Goal: Communication & Community: Share content

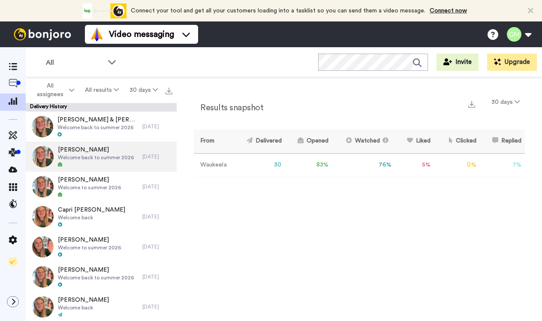
click at [75, 165] on div at bounding box center [96, 165] width 76 height 6
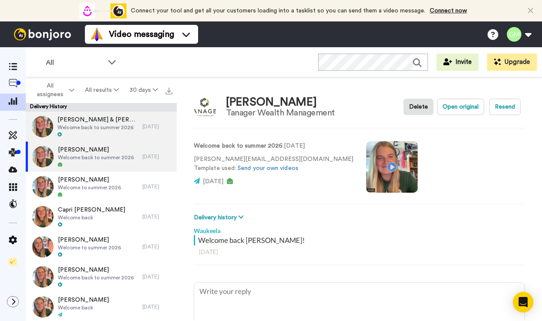
click at [72, 125] on span "Welcome back to summer 2026" at bounding box center [97, 127] width 81 height 7
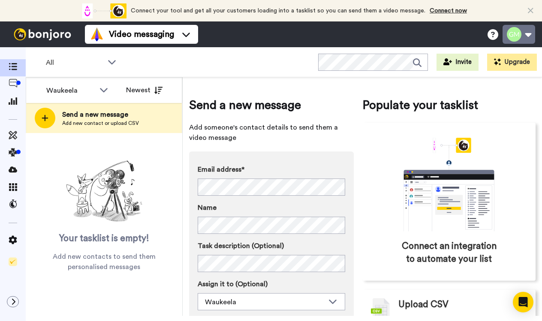
click at [530, 9] on icon at bounding box center [531, 10] width 6 height 9
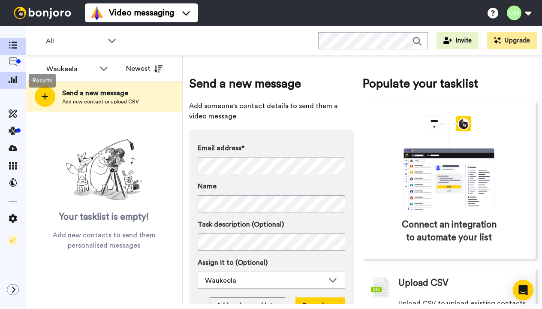
click at [11, 78] on icon at bounding box center [13, 79] width 9 height 8
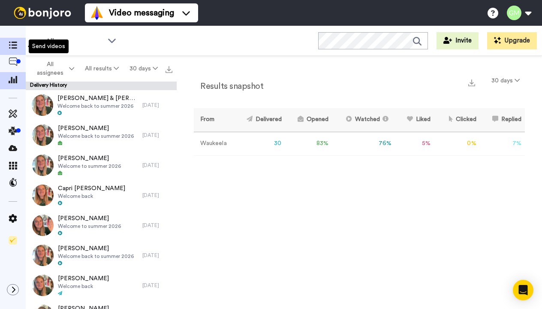
click at [12, 47] on icon at bounding box center [13, 45] width 9 height 7
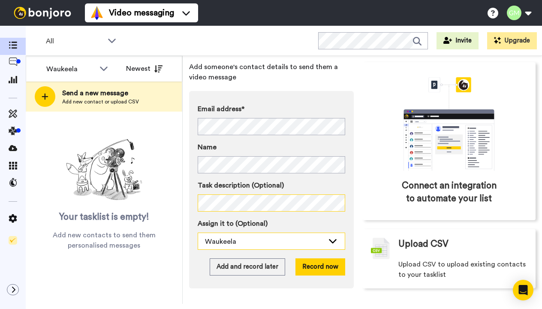
scroll to position [51, 0]
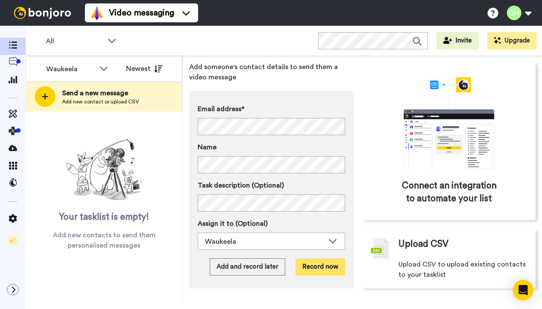
click at [318, 258] on button "Record now" at bounding box center [320, 266] width 50 height 17
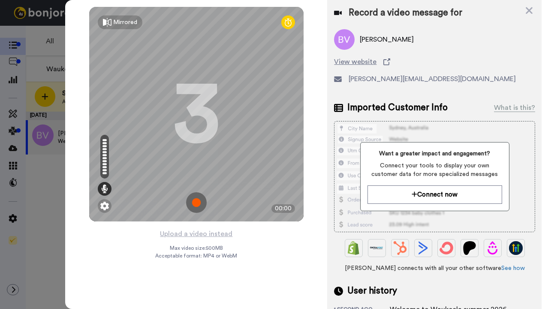
click at [193, 199] on img at bounding box center [196, 202] width 21 height 21
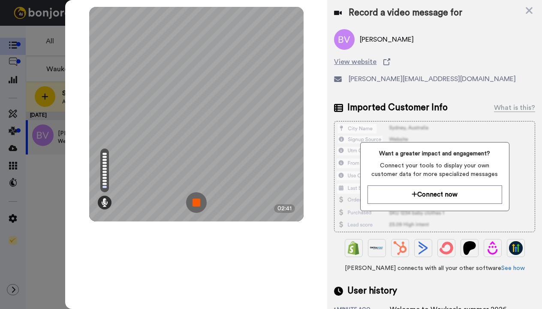
click at [196, 196] on img at bounding box center [196, 202] width 21 height 21
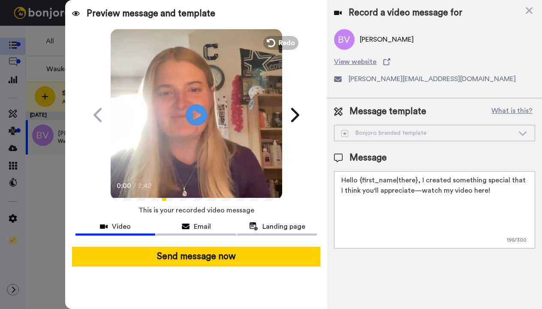
drag, startPoint x: 487, startPoint y: 196, endPoint x: 341, endPoint y: 169, distance: 148.6
click at [341, 169] on div "Message Hello {first_name|there}, I created something special that I think you'…" at bounding box center [434, 199] width 201 height 97
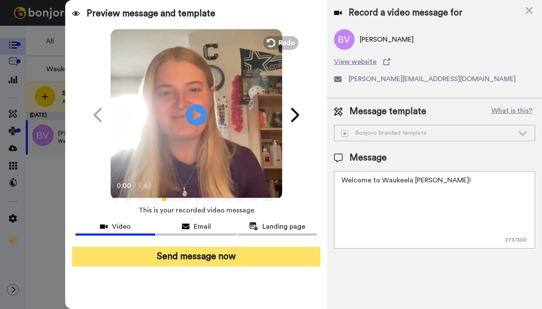
type textarea "Welcome to Waukeela Billie!"
click at [198, 252] on button "Send message now" at bounding box center [196, 256] width 249 height 20
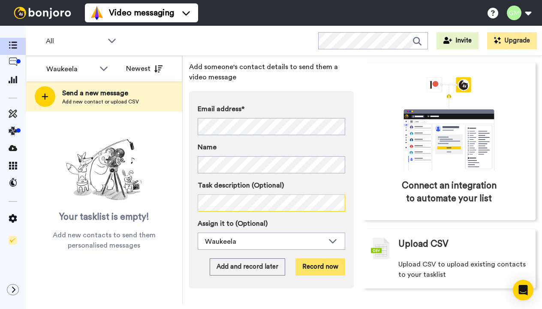
scroll to position [51, 0]
click at [307, 258] on button "Record now" at bounding box center [320, 266] width 50 height 17
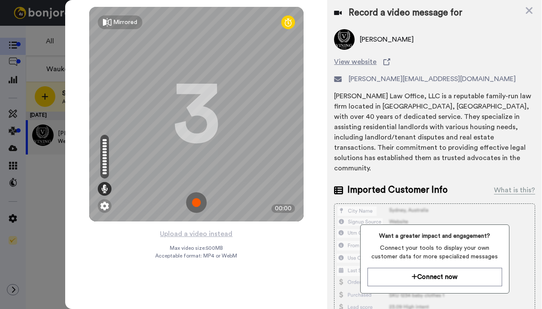
click at [189, 201] on img at bounding box center [196, 202] width 21 height 21
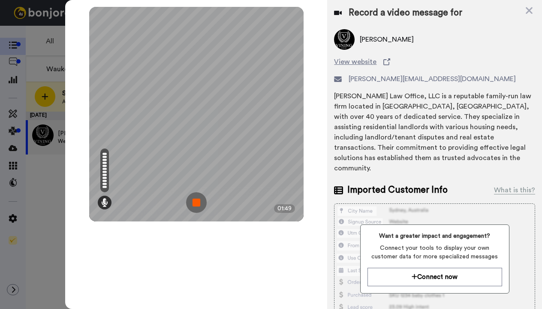
click at [189, 201] on img at bounding box center [196, 202] width 21 height 21
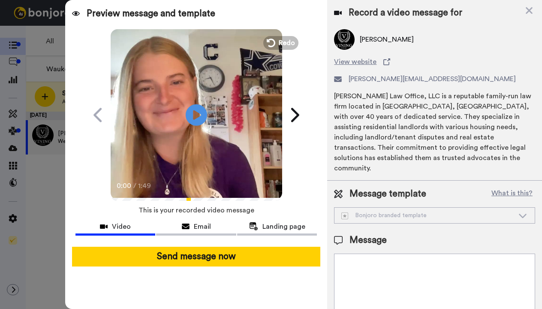
drag, startPoint x: 488, startPoint y: 262, endPoint x: 341, endPoint y: 248, distance: 147.7
click at [341, 253] on textarea "Hello {first_name|there}, I created something special that I think you'll appre…" at bounding box center [434, 291] width 201 height 77
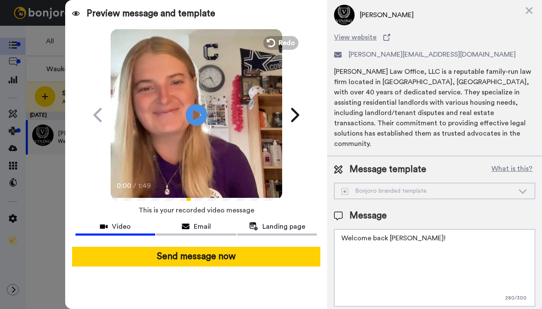
scroll to position [24, 0]
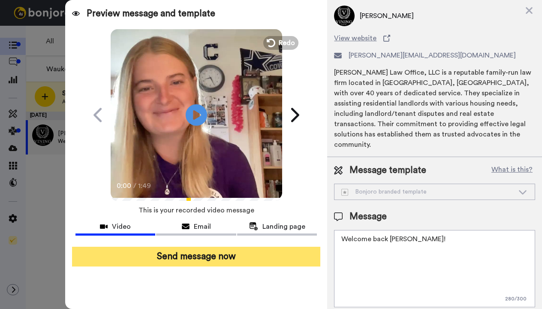
type textarea "Welcome back Nettie!"
click at [248, 254] on button "Send message now" at bounding box center [196, 256] width 249 height 20
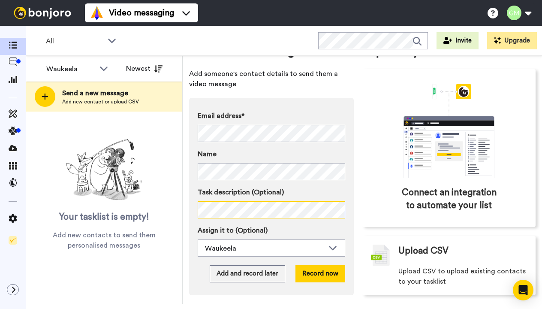
scroll to position [27, 0]
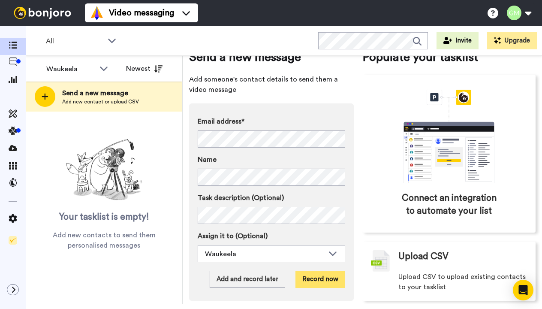
click at [310, 280] on button "Record now" at bounding box center [320, 278] width 50 height 17
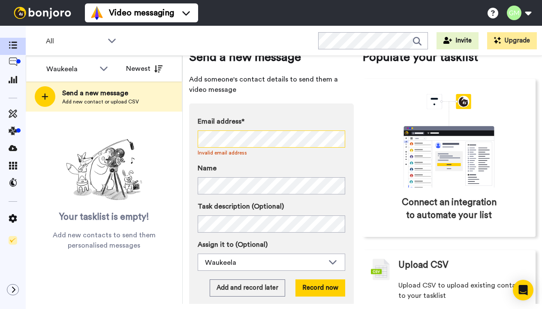
click at [176, 137] on div "Waukeela All members Waukeela Newest Send a new message Add new contact or uplo…" at bounding box center [284, 180] width 516 height 248
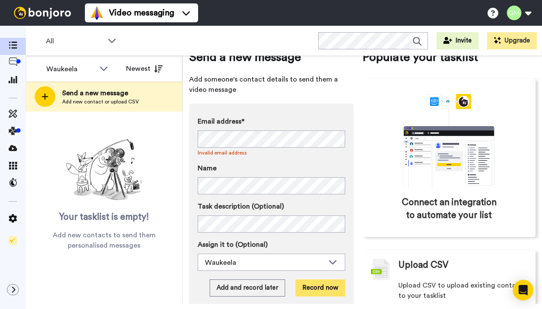
click at [325, 289] on button "Record now" at bounding box center [320, 287] width 50 height 17
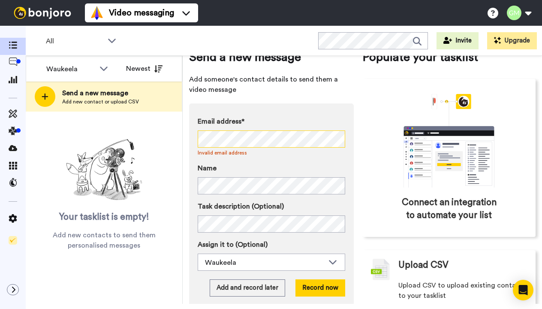
click at [181, 143] on div "Waukeela All members Waukeela Newest Send a new message Add new contact or uplo…" at bounding box center [284, 180] width 516 height 248
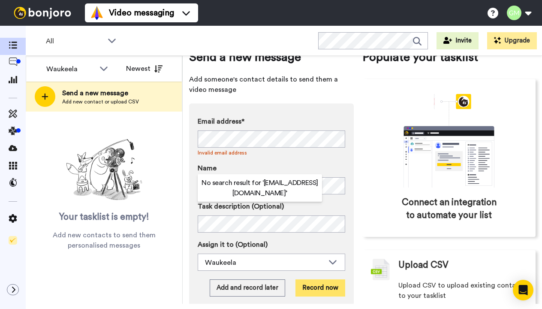
click at [318, 293] on button "Record now" at bounding box center [320, 287] width 50 height 17
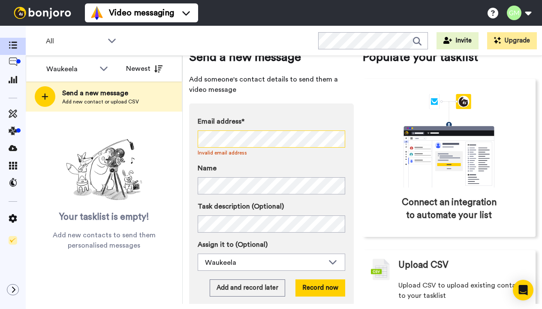
click at [177, 137] on div "Waukeela All members Waukeela Newest Send a new message Add new contact or uplo…" at bounding box center [284, 180] width 516 height 248
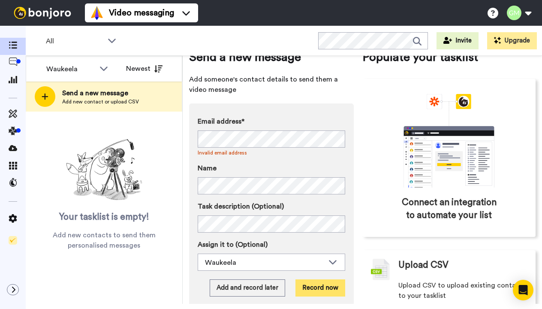
click at [315, 290] on button "Record now" at bounding box center [320, 287] width 50 height 17
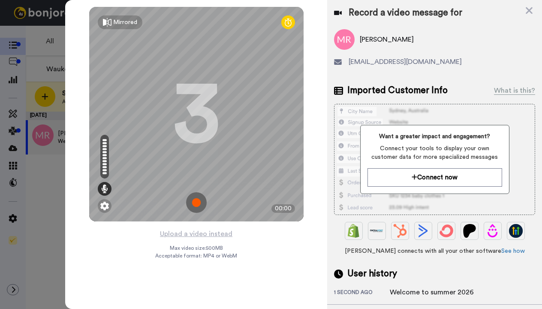
click at [199, 200] on img at bounding box center [196, 202] width 21 height 21
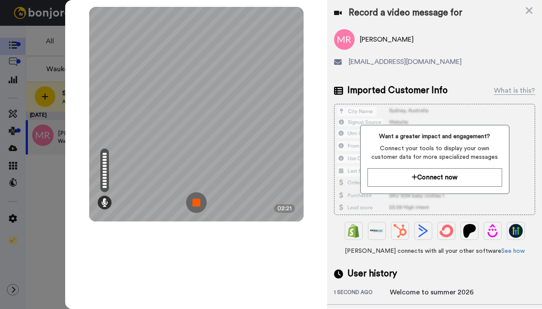
click at [190, 198] on img at bounding box center [196, 202] width 21 height 21
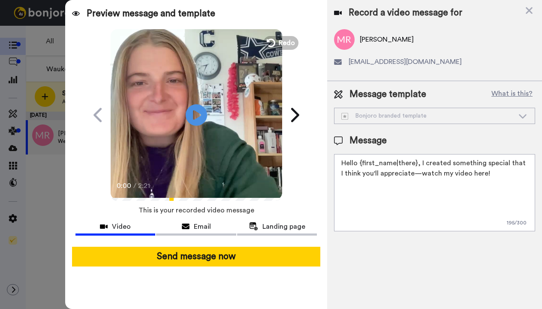
drag, startPoint x: 485, startPoint y: 174, endPoint x: 323, endPoint y: 162, distance: 162.4
click at [323, 162] on div "Preview message and template Play/Pause 0:00 / 2:21 This one’s just for you, Ma…" at bounding box center [303, 154] width 477 height 309
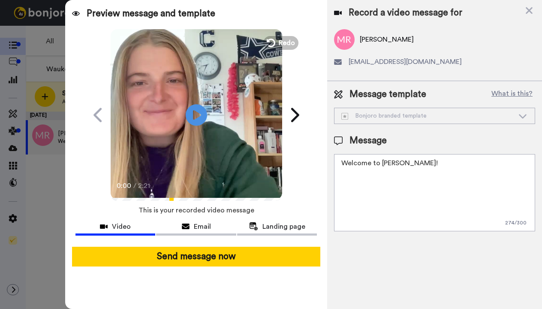
click at [364, 200] on textarea "Welcome to Waukeela Maude!" at bounding box center [434, 192] width 201 height 77
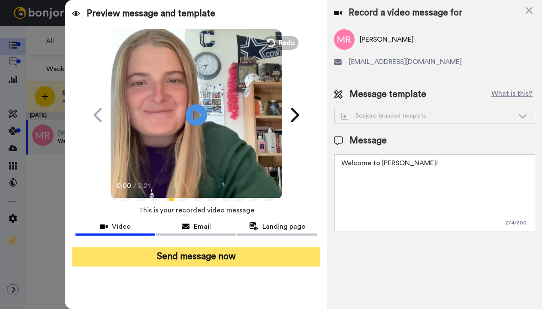
type textarea "Welcome to Waukeela Maude!"
click at [238, 253] on button "Send message now" at bounding box center [196, 256] width 249 height 20
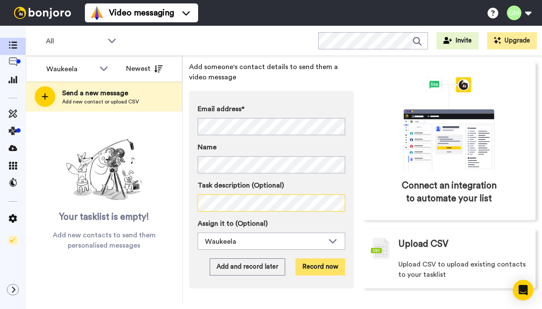
scroll to position [51, 0]
click at [309, 258] on button "Record now" at bounding box center [320, 266] width 50 height 17
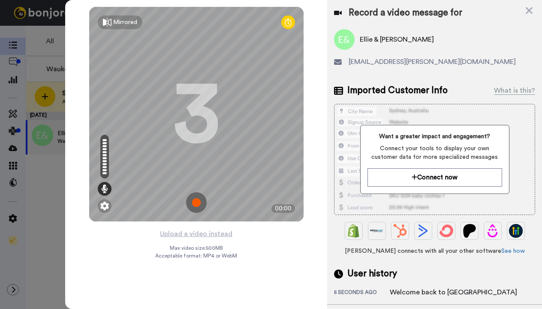
click at [196, 201] on img at bounding box center [196, 202] width 21 height 21
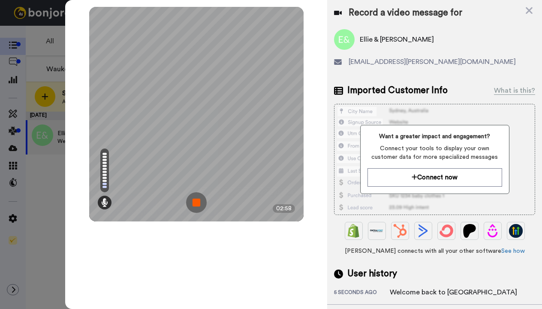
click at [196, 201] on img at bounding box center [196, 202] width 21 height 21
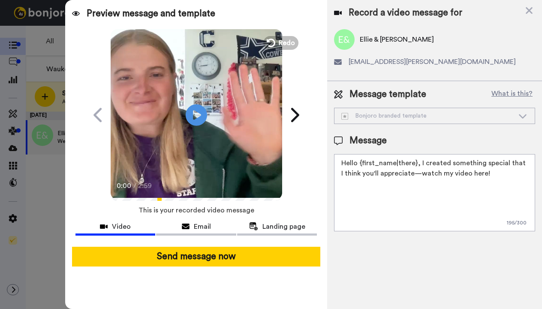
drag, startPoint x: 489, startPoint y: 172, endPoint x: 330, endPoint y: 161, distance: 159.4
click at [330, 161] on div "Message template What is this? Bonjoro branded template Bonjoro branded templat…" at bounding box center [434, 159] width 215 height 157
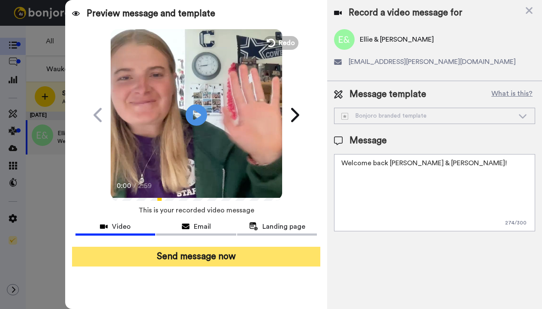
type textarea "Welcome back Ellie & Addy!"
click at [186, 253] on button "Send message now" at bounding box center [196, 256] width 249 height 20
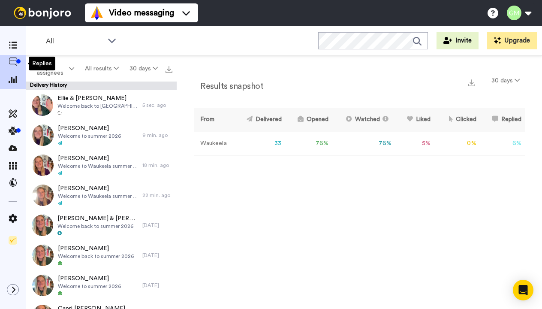
click at [9, 59] on icon at bounding box center [13, 61] width 9 height 9
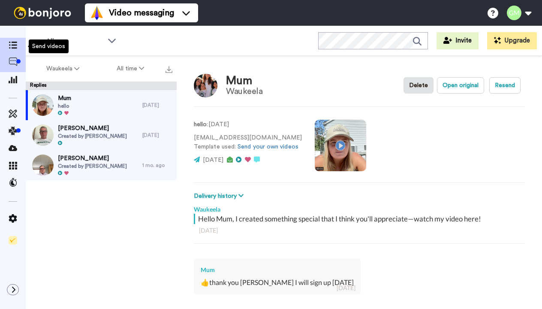
click at [16, 51] on div at bounding box center [13, 46] width 26 height 12
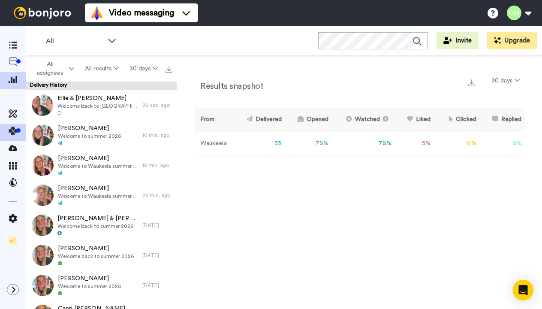
click at [15, 140] on div at bounding box center [13, 132] width 26 height 17
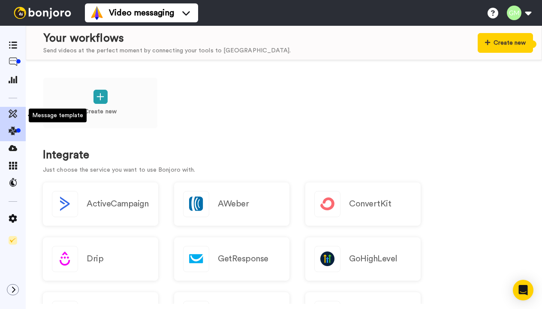
click at [13, 114] on icon at bounding box center [13, 113] width 9 height 9
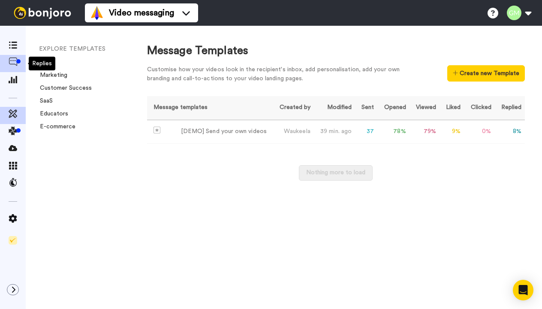
click at [12, 63] on icon at bounding box center [13, 61] width 9 height 9
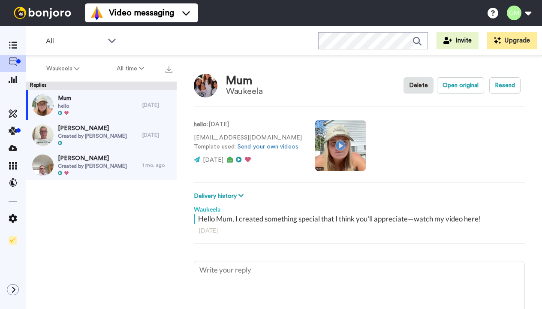
type textarea "x"
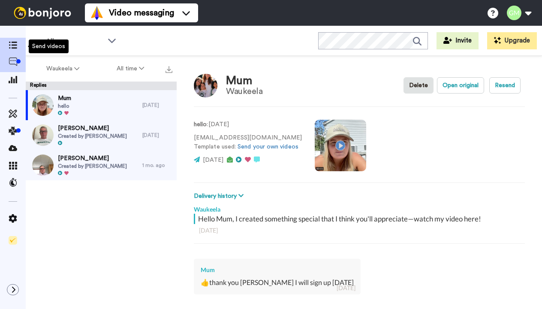
click at [9, 49] on span at bounding box center [13, 46] width 26 height 9
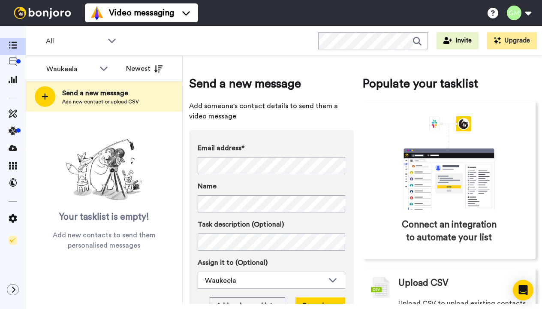
click at [317, 222] on label "Task description (Optional)" at bounding box center [271, 224] width 147 height 10
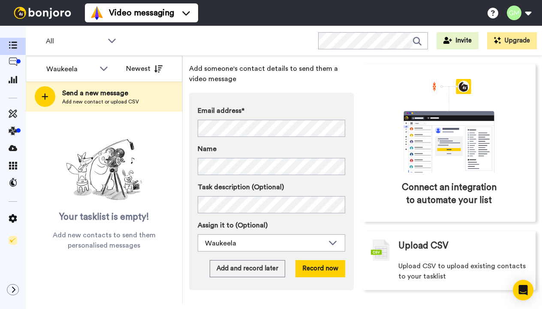
scroll to position [49, 0]
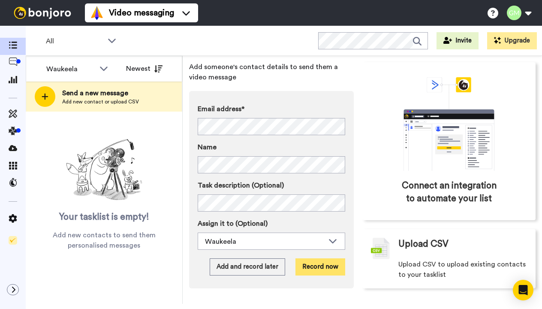
click at [319, 258] on button "Record now" at bounding box center [320, 266] width 50 height 17
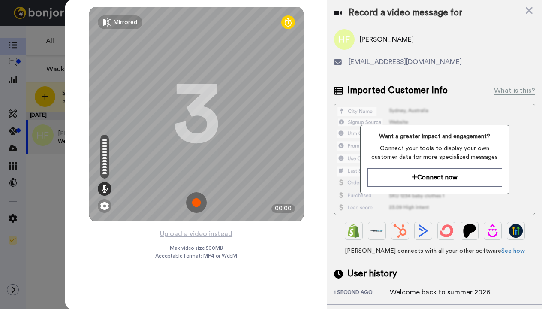
click at [191, 204] on img at bounding box center [196, 202] width 21 height 21
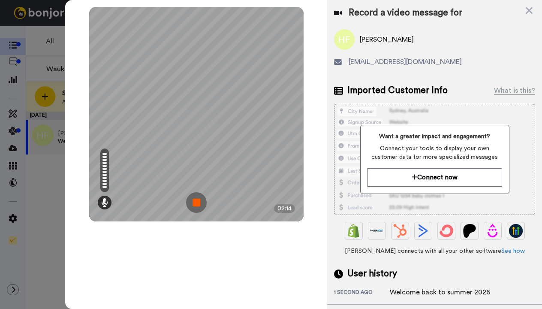
click at [197, 202] on img at bounding box center [196, 202] width 21 height 21
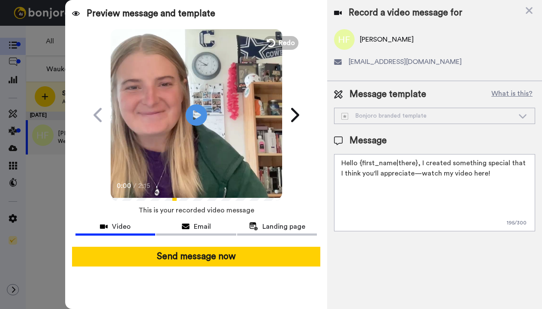
drag, startPoint x: 485, startPoint y: 176, endPoint x: 311, endPoint y: 162, distance: 174.6
click at [311, 162] on div "Preview message and template Play/Pause 0:00 / 2:15 This one’s just for you, Ha…" at bounding box center [303, 154] width 477 height 309
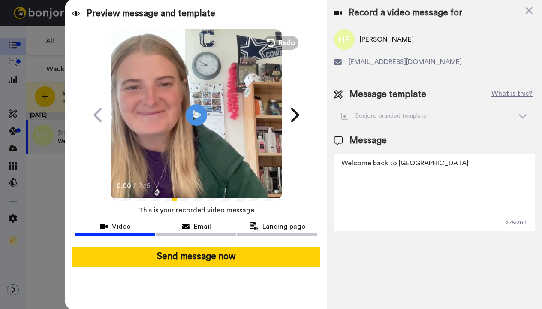
click at [402, 163] on textarea "Welcome back to waukeela" at bounding box center [434, 192] width 201 height 77
click at [434, 166] on textarea "Welcome back to [GEOGRAPHIC_DATA]" at bounding box center [434, 192] width 201 height 77
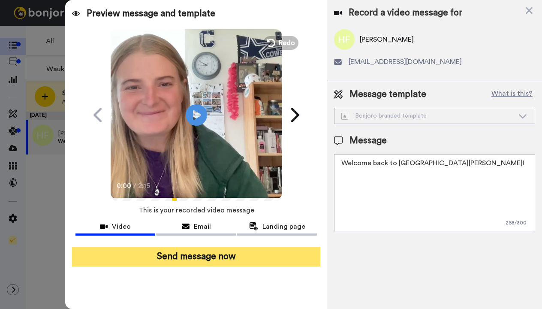
type textarea "Welcome back to Waukeela Harper!"
click at [297, 253] on button "Send message now" at bounding box center [196, 256] width 249 height 20
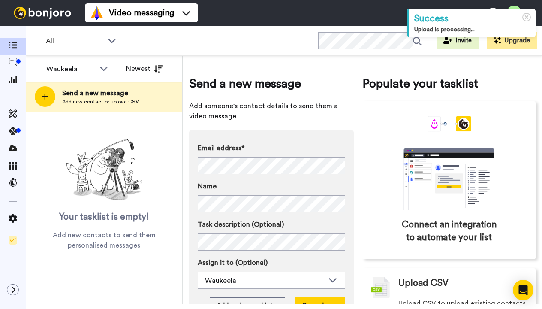
click at [255, 0] on div "Video messaging Help docs Settings" at bounding box center [313, 13] width 457 height 26
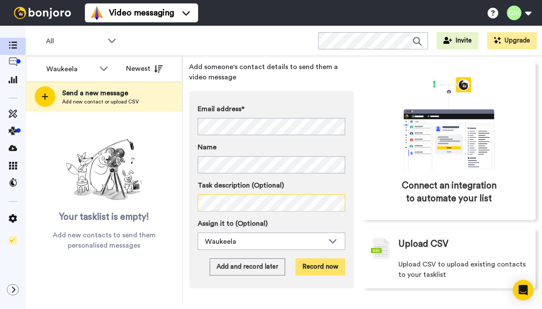
scroll to position [51, 0]
click at [312, 258] on button "Record now" at bounding box center [320, 266] width 50 height 17
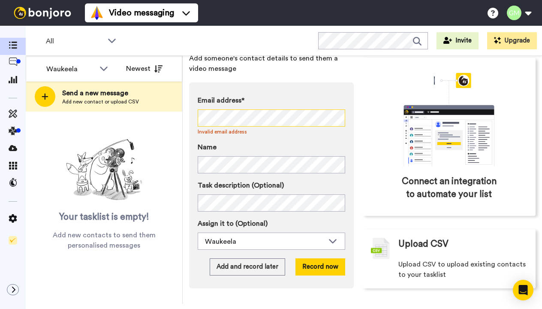
click at [152, 117] on div "Waukeela All members Waukeela Newest Send a new message Add new contact or uplo…" at bounding box center [284, 180] width 516 height 248
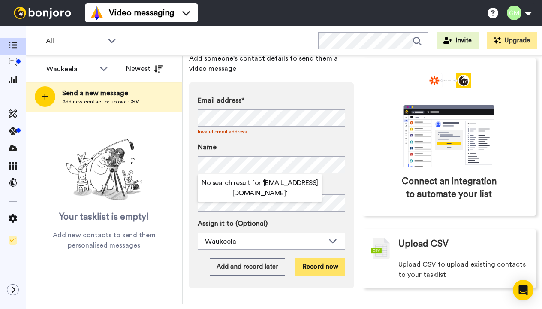
click at [306, 261] on button "Record now" at bounding box center [320, 266] width 50 height 17
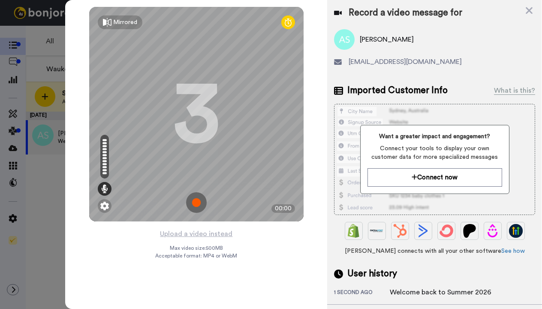
click at [199, 203] on img at bounding box center [196, 202] width 21 height 21
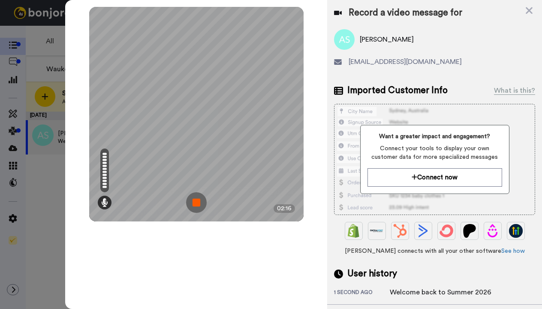
click at [199, 203] on img at bounding box center [196, 202] width 21 height 21
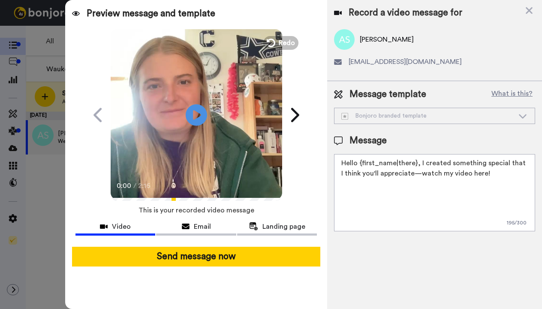
drag, startPoint x: 488, startPoint y: 176, endPoint x: 336, endPoint y: 164, distance: 152.6
click at [336, 164] on textarea "Hello {first_name|there}, I created something special that I think you'll appre…" at bounding box center [434, 192] width 201 height 77
click at [454, 164] on textarea "Welcome back to Waukeela summer 2026!" at bounding box center [434, 192] width 201 height 77
click at [471, 163] on textarea "Welcome back to Waukeela summer 2026!" at bounding box center [434, 192] width 201 height 77
click at [497, 169] on textarea "Welcome back to Waukeela summer 2026 Cece!" at bounding box center [434, 192] width 201 height 77
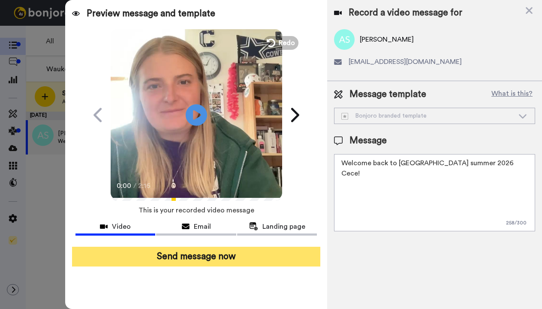
type textarea "Welcome back to Waukeela summer 2026 Cece!"
click at [241, 258] on button "Send message now" at bounding box center [196, 256] width 249 height 20
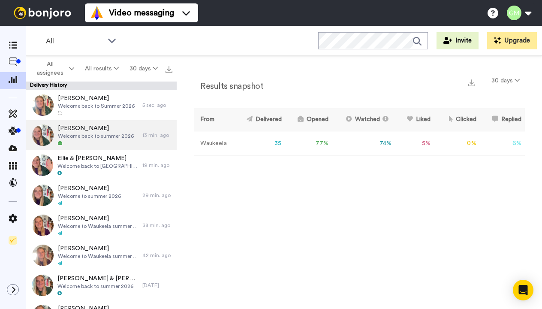
click at [60, 141] on icon at bounding box center [60, 143] width 4 height 4
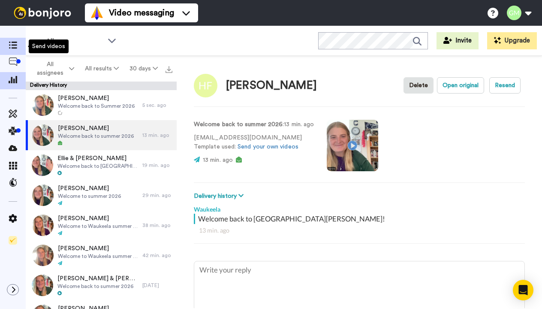
click at [9, 45] on icon at bounding box center [13, 45] width 9 height 7
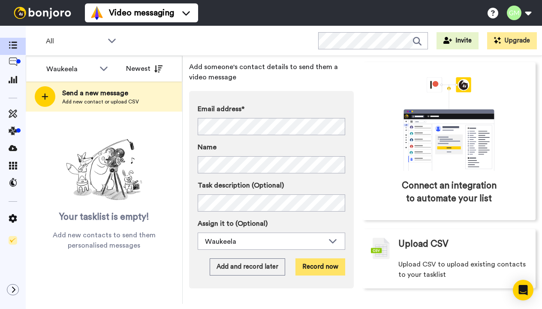
click at [310, 258] on button "Record now" at bounding box center [320, 266] width 50 height 17
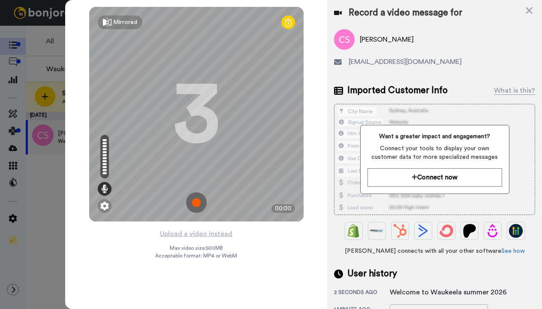
click at [196, 205] on img at bounding box center [196, 202] width 21 height 21
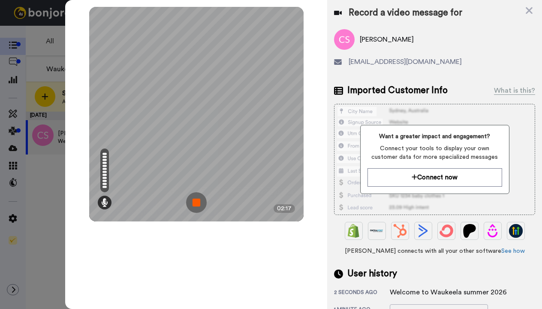
click at [196, 205] on img at bounding box center [196, 202] width 21 height 21
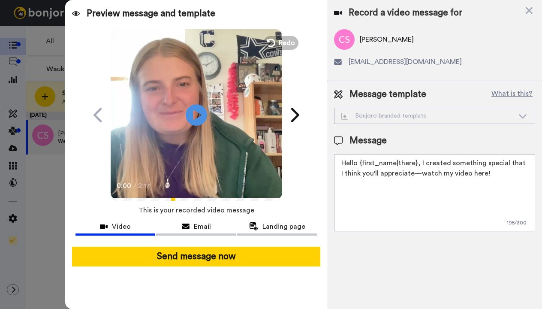
drag, startPoint x: 484, startPoint y: 181, endPoint x: 324, endPoint y: 152, distance: 162.1
click at [324, 152] on div "Preview message and template Play/Pause 0:00 / 2:17 This one’s just for you, Ad…" at bounding box center [303, 154] width 477 height 309
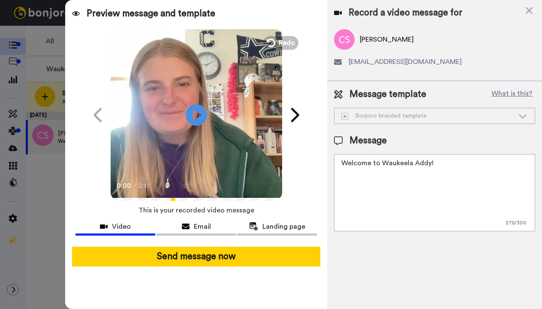
click at [387, 213] on textarea "Welcome to Waukeela Addy!" at bounding box center [434, 192] width 201 height 77
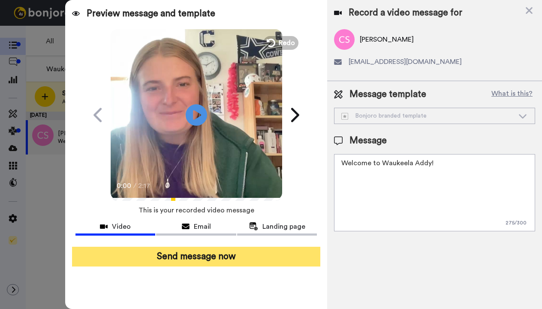
type textarea "Welcome to Waukeela Addy!"
click at [284, 251] on button "Send message now" at bounding box center [196, 256] width 249 height 20
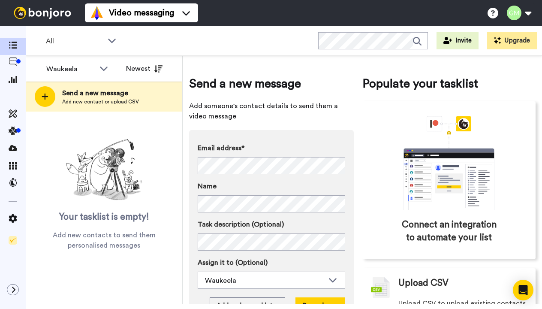
click at [244, 10] on div "Video messaging Help docs Settings" at bounding box center [313, 13] width 457 height 26
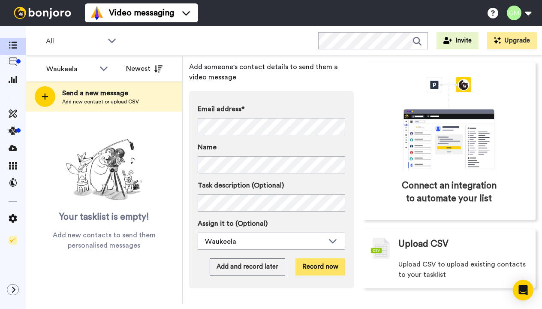
scroll to position [51, 0]
click at [309, 258] on button "Record now" at bounding box center [320, 266] width 50 height 17
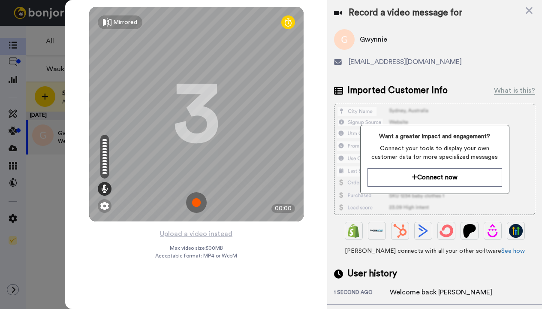
click at [198, 200] on img at bounding box center [196, 202] width 21 height 21
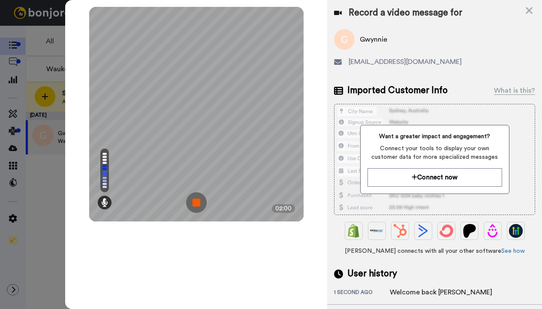
click at [190, 201] on img at bounding box center [196, 202] width 21 height 21
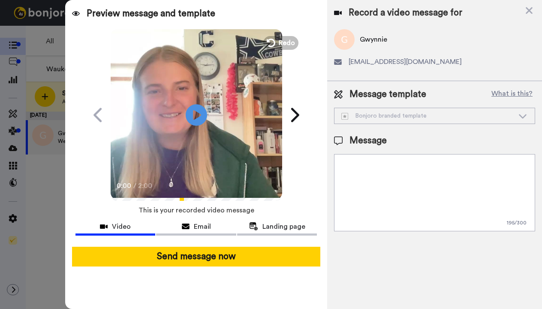
drag, startPoint x: 491, startPoint y: 182, endPoint x: 341, endPoint y: 163, distance: 151.6
click at [341, 164] on textarea "Hello {first_name|there}, I created something special that I think you'll appre…" at bounding box center [434, 192] width 201 height 77
click at [362, 189] on textarea "Welcome back to Waukeela Gwynnie!" at bounding box center [434, 192] width 201 height 77
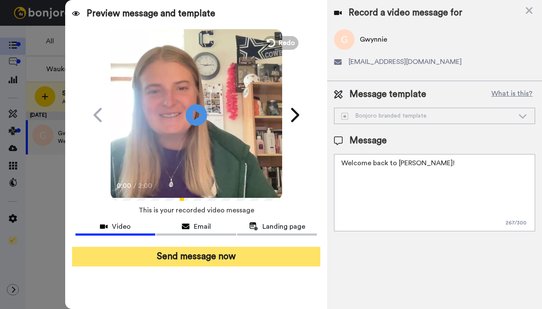
type textarea "Welcome back to Waukeela Gwynnie!"
click at [231, 252] on button "Send message now" at bounding box center [196, 256] width 249 height 20
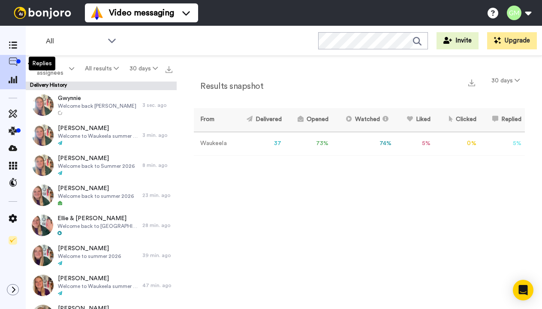
click at [9, 59] on icon at bounding box center [13, 61] width 9 height 9
